Goal: Task Accomplishment & Management: Use online tool/utility

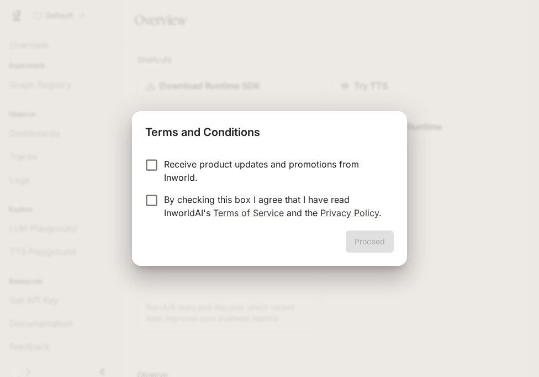
click at [267, 204] on p "By checking this box I agree that I have read InworldAI's Terms of Service and …" at bounding box center [274, 206] width 221 height 27
click at [391, 235] on button "Proceed" at bounding box center [370, 241] width 48 height 22
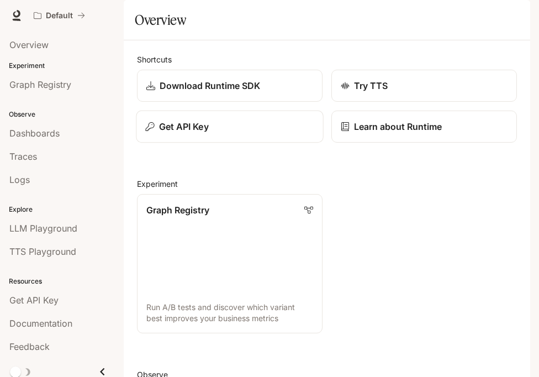
click at [243, 133] on div "Get API Key" at bounding box center [229, 126] width 169 height 13
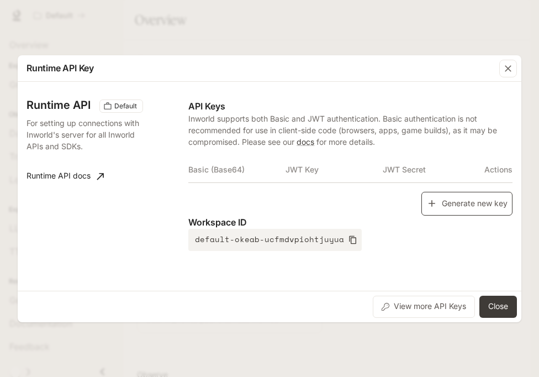
click at [450, 204] on button "Generate new key" at bounding box center [467, 204] width 91 height 24
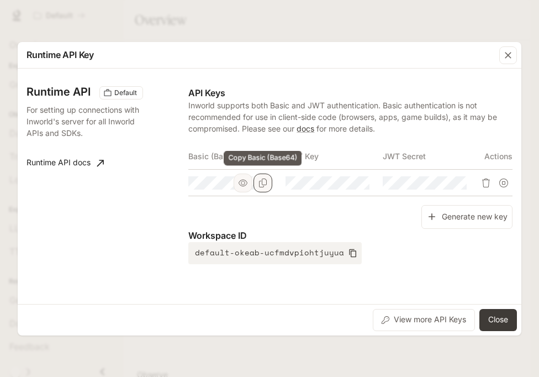
click at [264, 185] on icon "Copy Basic (Base64)" at bounding box center [263, 182] width 9 height 9
click at [489, 312] on button "Close" at bounding box center [499, 320] width 38 height 22
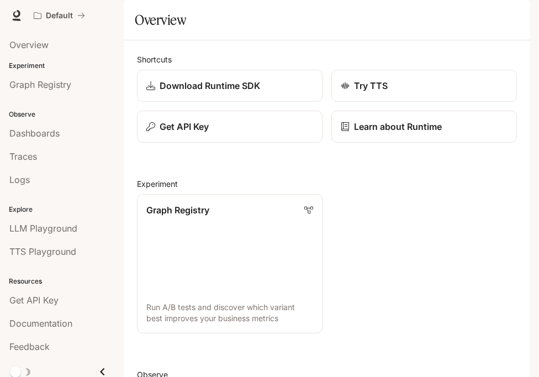
click at [515, 22] on div "button" at bounding box center [514, 15] width 15 height 15
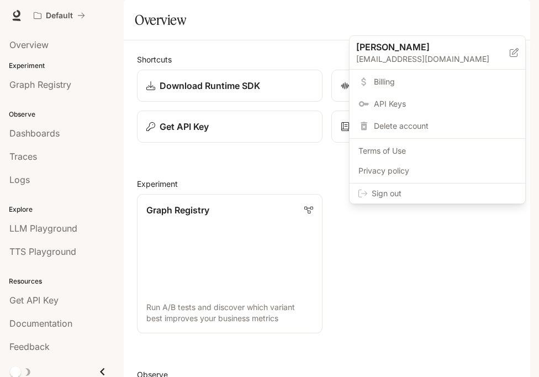
click at [479, 191] on span "Sign out" at bounding box center [444, 193] width 145 height 11
